Goal: Register for event/course: Sign up to attend an event or enroll in a course

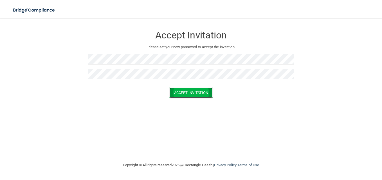
click at [182, 92] on button "Accept Invitation" at bounding box center [190, 93] width 43 height 10
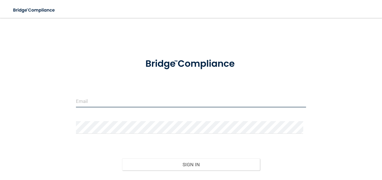
click at [119, 99] on input "email" at bounding box center [191, 101] width 230 height 13
type input "[EMAIL_ADDRESS][DOMAIN_NAME]"
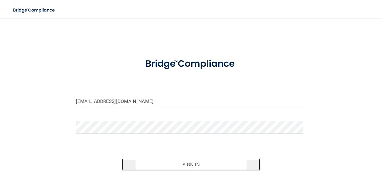
click at [175, 160] on button "Sign In" at bounding box center [191, 165] width 138 height 12
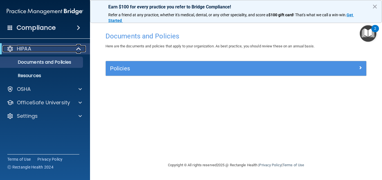
click at [73, 49] on div at bounding box center [79, 49] width 14 height 7
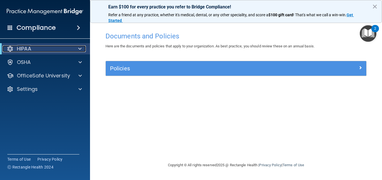
click at [73, 49] on div at bounding box center [79, 49] width 14 height 7
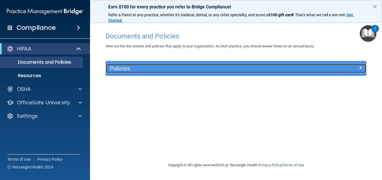
click at [139, 68] on h5 "Policies" at bounding box center [203, 68] width 187 height 6
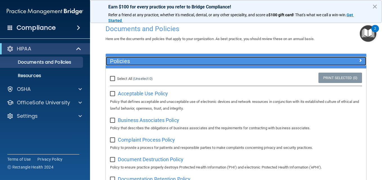
scroll to position [11, 0]
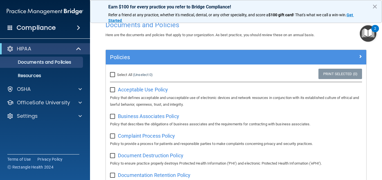
click at [112, 73] on input "Select All (Unselect 0) Unselect All" at bounding box center [113, 75] width 6 height 4
checkbox input "true"
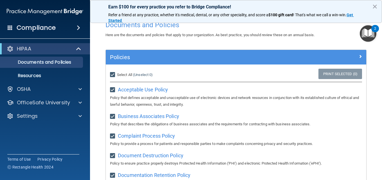
checkbox input "true"
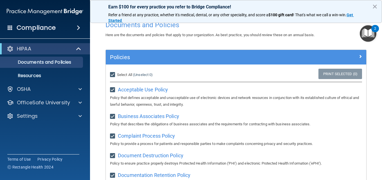
checkbox input "true"
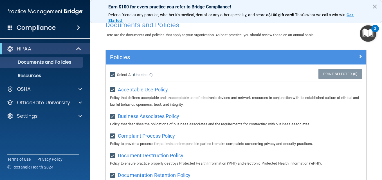
checkbox input "true"
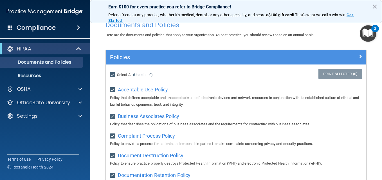
checkbox input "true"
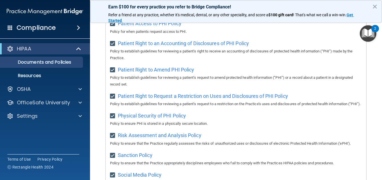
scroll to position [437, 0]
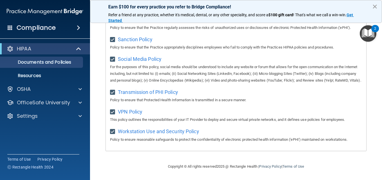
click at [373, 5] on button "×" at bounding box center [374, 6] width 5 height 9
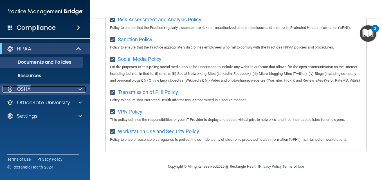
click at [37, 91] on div "OSHA" at bounding box center [38, 89] width 70 height 7
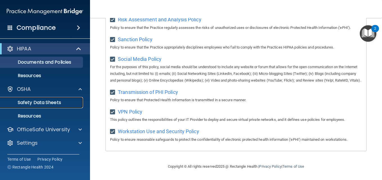
click at [44, 103] on p "Safety Data Sheets" at bounding box center [42, 103] width 77 height 6
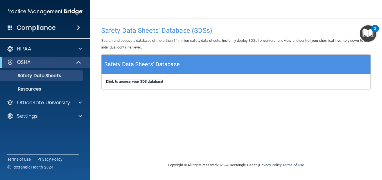
click at [123, 83] on b "Click to access your SDS database" at bounding box center [134, 82] width 57 height 4
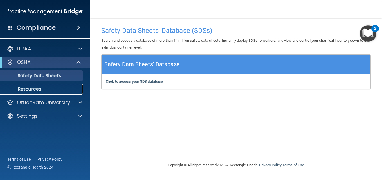
click at [27, 90] on p "Resources" at bounding box center [42, 90] width 77 height 6
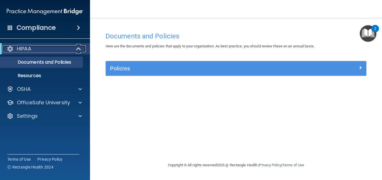
click at [29, 46] on p "HIPAA" at bounding box center [24, 49] width 14 height 7
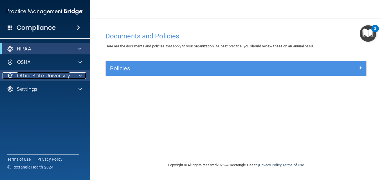
click at [78, 76] on span at bounding box center [79, 76] width 3 height 7
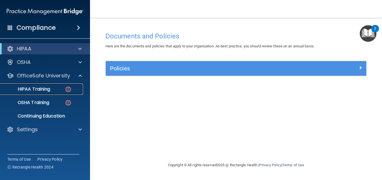
click at [46, 89] on p "HIPAA Training" at bounding box center [27, 90] width 46 height 6
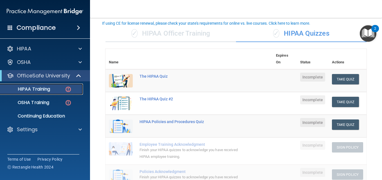
scroll to position [34, 0]
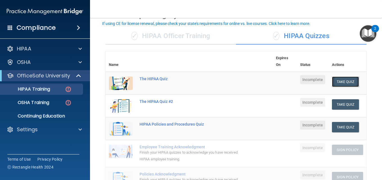
click at [344, 81] on button "Take Quiz" at bounding box center [345, 82] width 27 height 10
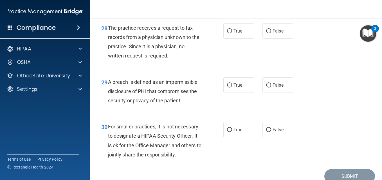
scroll to position [1548, 0]
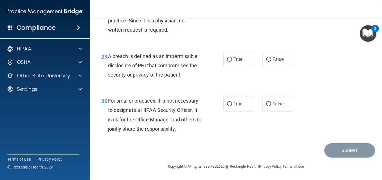
click at [367, 36] on img "Open Resource Center, 2 new notifications" at bounding box center [367, 33] width 17 height 17
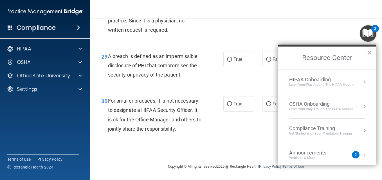
click at [369, 51] on button "×" at bounding box center [368, 52] width 5 height 9
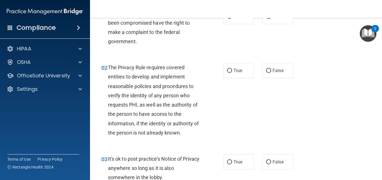
scroll to position [0, 0]
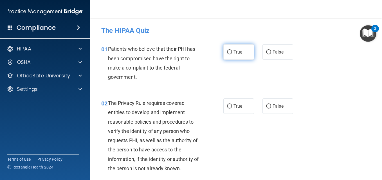
click at [236, 58] on label "True" at bounding box center [238, 51] width 31 height 15
click at [232, 55] on input "True" at bounding box center [229, 52] width 5 height 4
radio input "true"
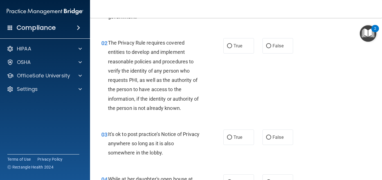
scroll to position [67, 0]
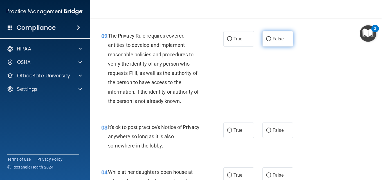
click at [278, 37] on span "False" at bounding box center [277, 38] width 11 height 5
click at [271, 37] on input "False" at bounding box center [268, 39] width 5 height 4
radio input "true"
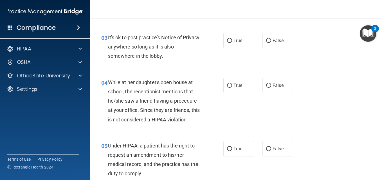
scroll to position [169, 0]
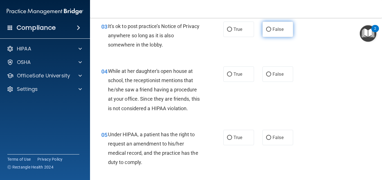
click at [273, 28] on span "False" at bounding box center [277, 29] width 11 height 5
click at [271, 28] on input "False" at bounding box center [268, 30] width 5 height 4
radio input "true"
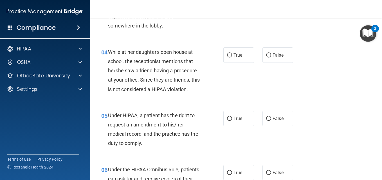
scroll to position [191, 0]
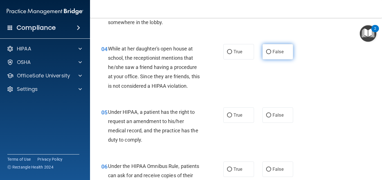
click at [273, 56] on label "False" at bounding box center [277, 51] width 31 height 15
click at [271, 54] on input "False" at bounding box center [268, 52] width 5 height 4
radio input "true"
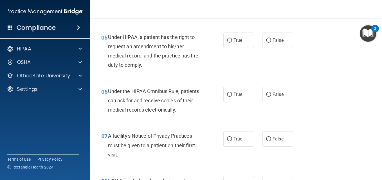
scroll to position [273, 0]
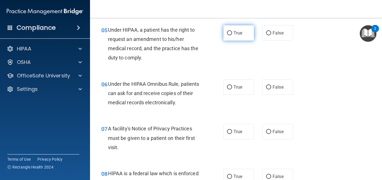
click at [243, 38] on label "True" at bounding box center [238, 32] width 31 height 15
click at [232, 35] on input "True" at bounding box center [229, 33] width 5 height 4
radio input "true"
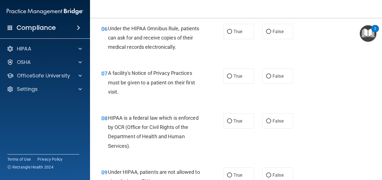
scroll to position [330, 0]
click at [243, 38] on label "True" at bounding box center [238, 30] width 31 height 15
click at [232, 33] on input "True" at bounding box center [229, 31] width 5 height 4
radio input "true"
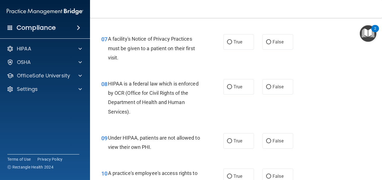
scroll to position [375, 0]
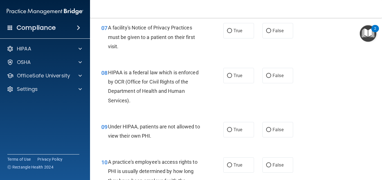
click at [243, 38] on label "True" at bounding box center [238, 30] width 31 height 15
click at [232, 33] on input "True" at bounding box center [229, 31] width 5 height 4
radio input "true"
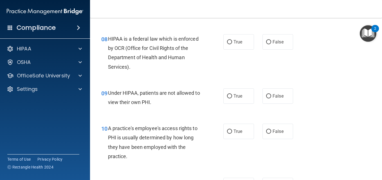
scroll to position [420, 0]
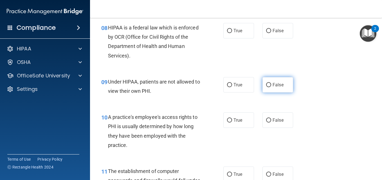
click at [264, 80] on label "False" at bounding box center [277, 84] width 31 height 15
click at [266, 83] on input "False" at bounding box center [268, 85] width 5 height 4
radio input "true"
click at [177, 63] on div "08 HIPAA is a federal law which is enforced by OCR (Office for Civil Rights of …" at bounding box center [162, 43] width 139 height 40
click at [194, 42] on div "HIPAA is a federal law which is enforced by OCR (Office for Civil Rights of the…" at bounding box center [157, 41] width 98 height 37
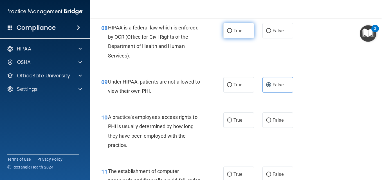
click at [223, 34] on label "True" at bounding box center [238, 30] width 31 height 15
click at [227, 33] on input "True" at bounding box center [229, 31] width 5 height 4
radio input "true"
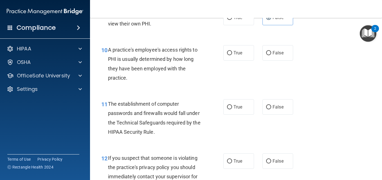
scroll to position [498, 0]
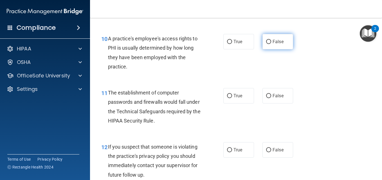
click at [262, 44] on label "False" at bounding box center [277, 41] width 31 height 15
click at [266, 44] on input "False" at bounding box center [268, 42] width 5 height 4
radio input "true"
click at [273, 58] on div "10 A practice's employee's access rights to PHI is usually determined by how lo…" at bounding box center [236, 54] width 278 height 54
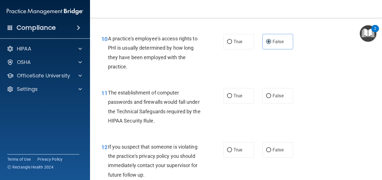
click at [321, 67] on div "10 A practice's employee's access rights to PHI is usually determined by how lo…" at bounding box center [236, 54] width 278 height 54
click at [327, 108] on div "11 The establishment of computer passwords and firewalls would fall under the T…" at bounding box center [236, 108] width 278 height 54
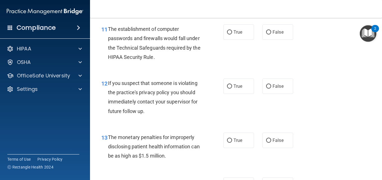
scroll to position [566, 0]
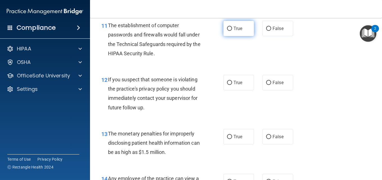
click at [232, 31] on label "True" at bounding box center [238, 28] width 31 height 15
click at [232, 31] on input "True" at bounding box center [229, 29] width 5 height 4
radio input "true"
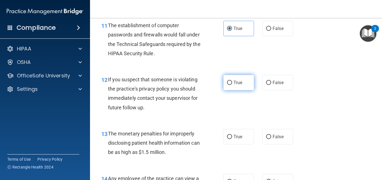
click at [248, 82] on label "True" at bounding box center [238, 82] width 31 height 15
click at [232, 82] on input "True" at bounding box center [229, 83] width 5 height 4
radio input "true"
click at [261, 122] on div "12 If you suspect that someone is violating the practice's privacy policy you s…" at bounding box center [236, 95] width 278 height 54
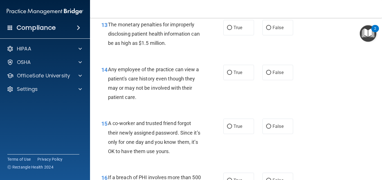
scroll to position [678, 0]
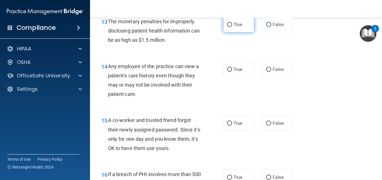
click at [228, 29] on label "True" at bounding box center [238, 24] width 31 height 15
click at [228, 27] on input "True" at bounding box center [229, 25] width 5 height 4
radio input "true"
click at [228, 72] on input "True" at bounding box center [229, 70] width 5 height 4
radio input "true"
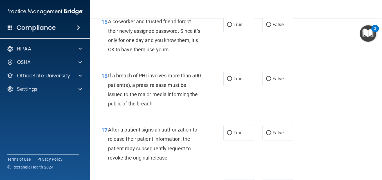
scroll to position [779, 0]
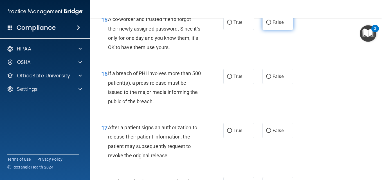
click at [287, 30] on label "False" at bounding box center [277, 22] width 31 height 15
click at [271, 25] on input "False" at bounding box center [268, 23] width 5 height 4
radio input "true"
click at [242, 79] on label "True" at bounding box center [238, 76] width 31 height 15
click at [232, 79] on input "True" at bounding box center [229, 77] width 5 height 4
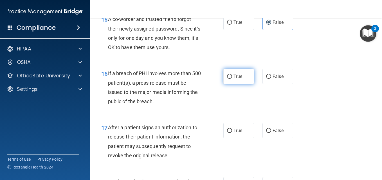
radio input "true"
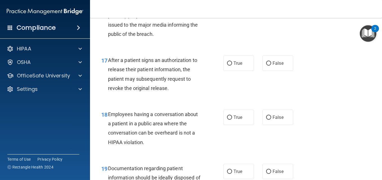
scroll to position [862, 0]
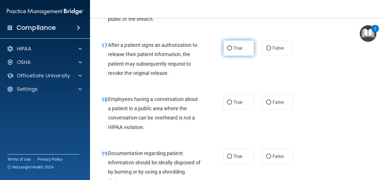
click at [234, 53] on label "True" at bounding box center [238, 47] width 31 height 15
click at [232, 51] on input "True" at bounding box center [229, 48] width 5 height 4
radio input "true"
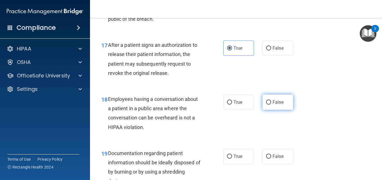
click at [273, 107] on label "False" at bounding box center [277, 102] width 31 height 15
click at [271, 105] on input "False" at bounding box center [268, 103] width 5 height 4
radio input "true"
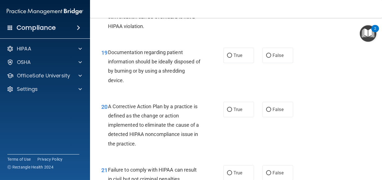
scroll to position [974, 0]
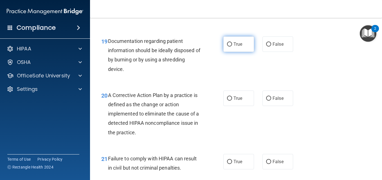
click at [225, 39] on label "True" at bounding box center [238, 44] width 31 height 15
click at [227, 42] on input "True" at bounding box center [229, 44] width 5 height 4
radio input "true"
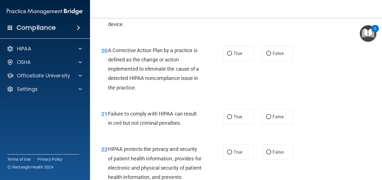
scroll to position [1030, 0]
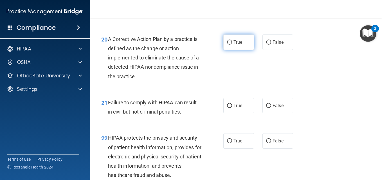
click at [225, 47] on label "True" at bounding box center [238, 42] width 31 height 15
click at [227, 45] on input "True" at bounding box center [229, 42] width 5 height 4
radio input "true"
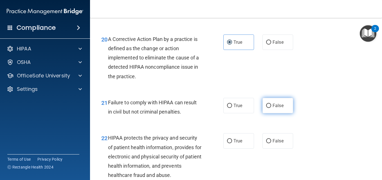
click at [279, 112] on label "False" at bounding box center [277, 105] width 31 height 15
click at [271, 108] on input "False" at bounding box center [268, 106] width 5 height 4
radio input "true"
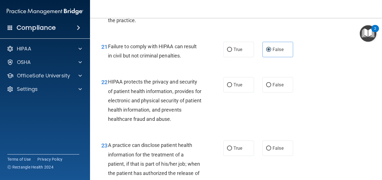
scroll to position [1098, 0]
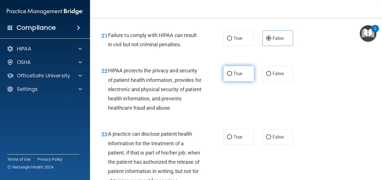
click at [238, 78] on label "True" at bounding box center [238, 73] width 31 height 15
click at [232, 76] on input "True" at bounding box center [229, 74] width 5 height 4
radio input "true"
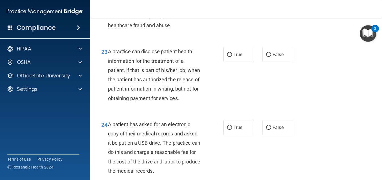
scroll to position [1184, 0]
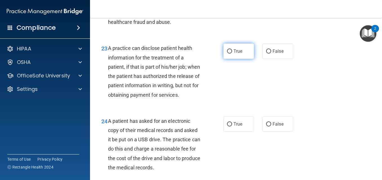
click at [243, 53] on label "True" at bounding box center [238, 51] width 31 height 15
click at [232, 53] on input "True" at bounding box center [229, 51] width 5 height 4
radio input "true"
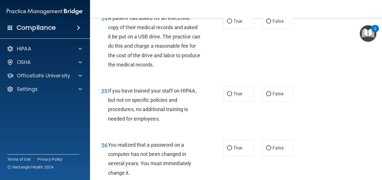
scroll to position [1289, 0]
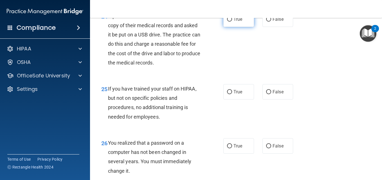
click at [231, 27] on label "True" at bounding box center [238, 19] width 31 height 15
click at [231, 22] on input "True" at bounding box center [229, 19] width 5 height 4
radio input "true"
click at [230, 53] on div "24 A patient has asked for an electronic copy of their medical records and aske…" at bounding box center [236, 40] width 278 height 73
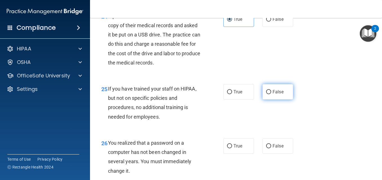
click at [269, 100] on label "False" at bounding box center [277, 91] width 31 height 15
click at [269, 94] on input "False" at bounding box center [268, 92] width 5 height 4
radio input "true"
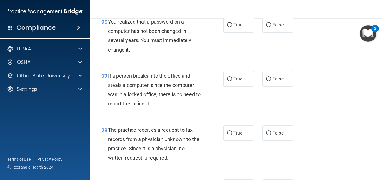
scroll to position [1413, 0]
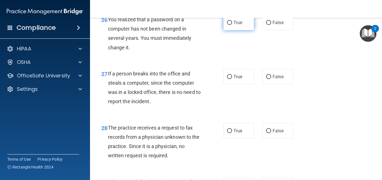
click at [231, 30] on label "True" at bounding box center [238, 22] width 31 height 15
click at [231, 25] on input "True" at bounding box center [229, 23] width 5 height 4
radio input "true"
click at [273, 85] on label "False" at bounding box center [277, 76] width 31 height 15
click at [271, 79] on input "False" at bounding box center [268, 77] width 5 height 4
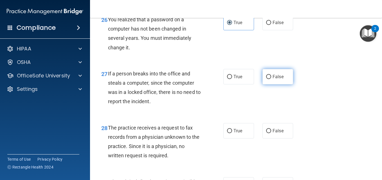
radio input "true"
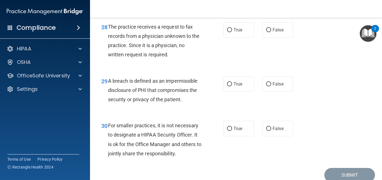
scroll to position [1525, 0]
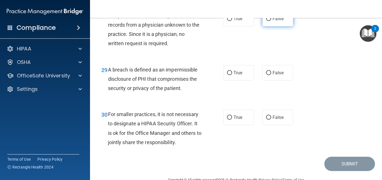
click at [286, 26] on label "False" at bounding box center [277, 18] width 31 height 15
click at [271, 21] on input "False" at bounding box center [268, 19] width 5 height 4
radio input "true"
click at [248, 81] on label "True" at bounding box center [238, 72] width 31 height 15
click at [232, 75] on input "True" at bounding box center [229, 73] width 5 height 4
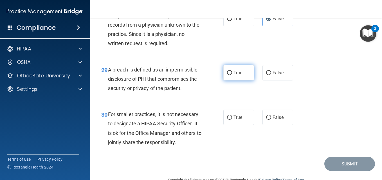
radio input "true"
click at [266, 120] on input "False" at bounding box center [268, 118] width 5 height 4
radio input "true"
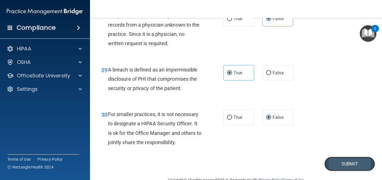
click at [334, 171] on button "Submit" at bounding box center [349, 164] width 51 height 14
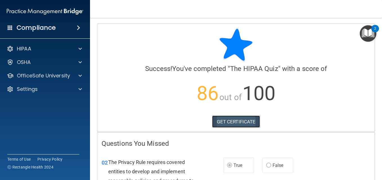
click at [246, 121] on link "GET CERTIFICATE" at bounding box center [236, 122] width 48 height 12
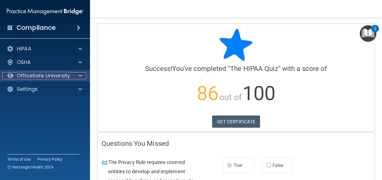
click at [48, 74] on p "OfficeSafe University" at bounding box center [43, 76] width 53 height 7
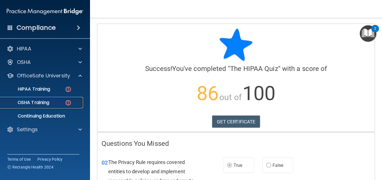
click at [62, 102] on div "OSHA Training" at bounding box center [42, 103] width 77 height 6
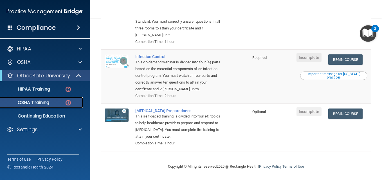
scroll to position [152, 0]
click at [343, 114] on link "Begin Course" at bounding box center [345, 114] width 34 height 10
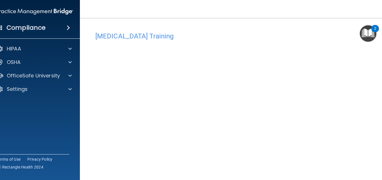
click at [381, 175] on main "COVID-19 Training This course doesn’t expire until . Are you sure you want to t…" at bounding box center [236, 99] width 312 height 162
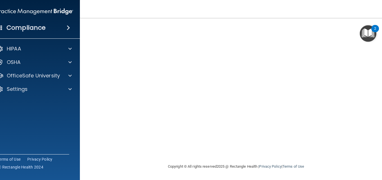
scroll to position [18, 0]
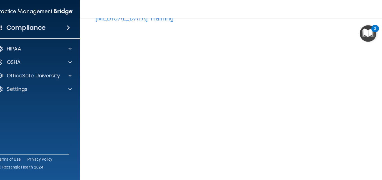
click at [377, 158] on div "COVID-19 Training This course doesn’t expire until . Are you sure you want to t…" at bounding box center [235, 108] width 289 height 194
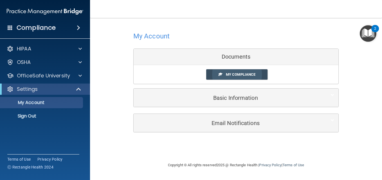
click at [215, 73] on link "My Compliance" at bounding box center [237, 74] width 62 height 10
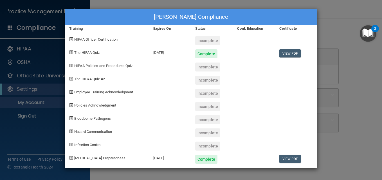
click at [339, 94] on div "Britney McGruder's Compliance Training Expires On Status Cont. Education Certif…" at bounding box center [191, 90] width 382 height 180
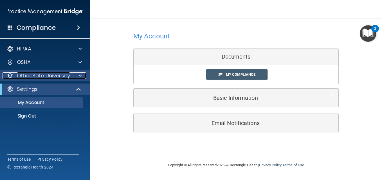
click at [36, 78] on p "OfficeSafe University" at bounding box center [43, 76] width 53 height 7
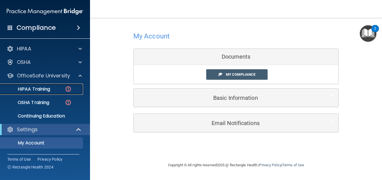
click at [35, 91] on p "HIPAA Training" at bounding box center [27, 90] width 46 height 6
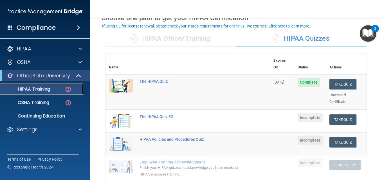
scroll to position [26, 0]
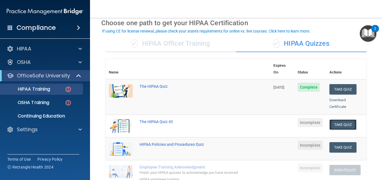
click at [343, 120] on button "Take Quiz" at bounding box center [342, 125] width 27 height 10
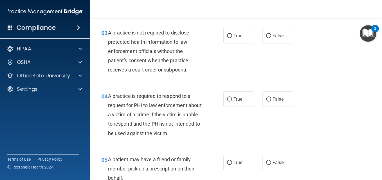
scroll to position [2, 0]
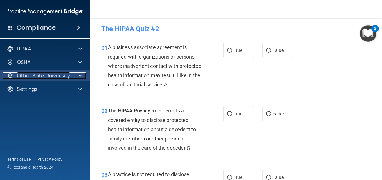
click at [37, 76] on p "OfficeSafe University" at bounding box center [43, 76] width 53 height 7
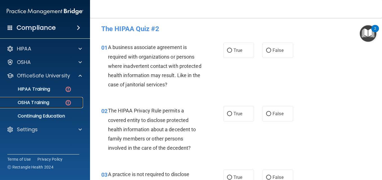
click at [43, 101] on p "OSHA Training" at bounding box center [27, 103] width 46 height 6
